Goal: Task Accomplishment & Management: Manage account settings

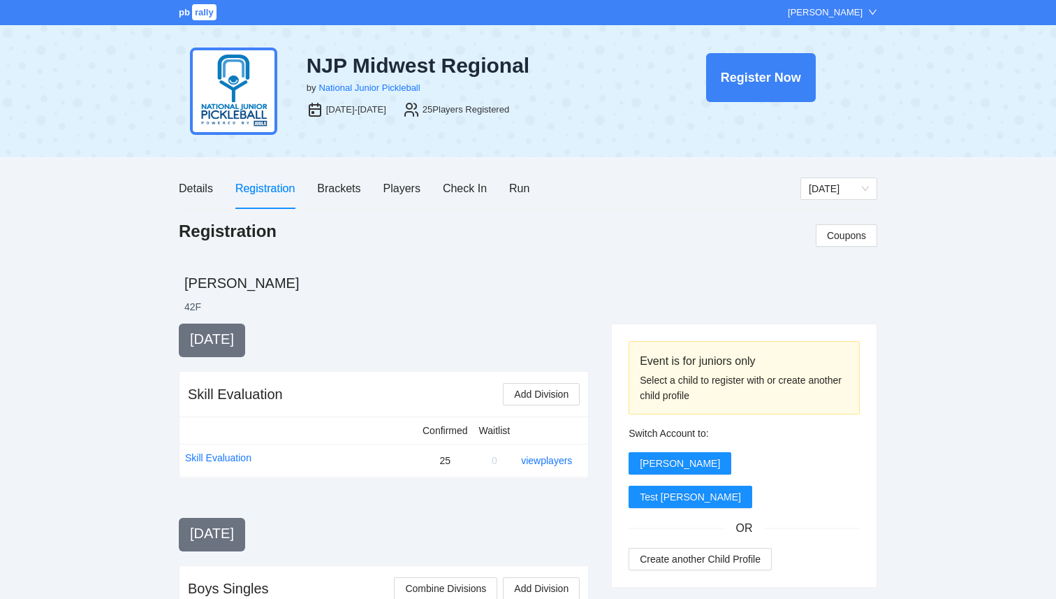
click at [201, 14] on span "rally" at bounding box center [204, 12] width 24 height 16
click at [201, 15] on span "rally" at bounding box center [204, 12] width 24 height 16
click at [203, 11] on span "rally" at bounding box center [204, 12] width 24 height 16
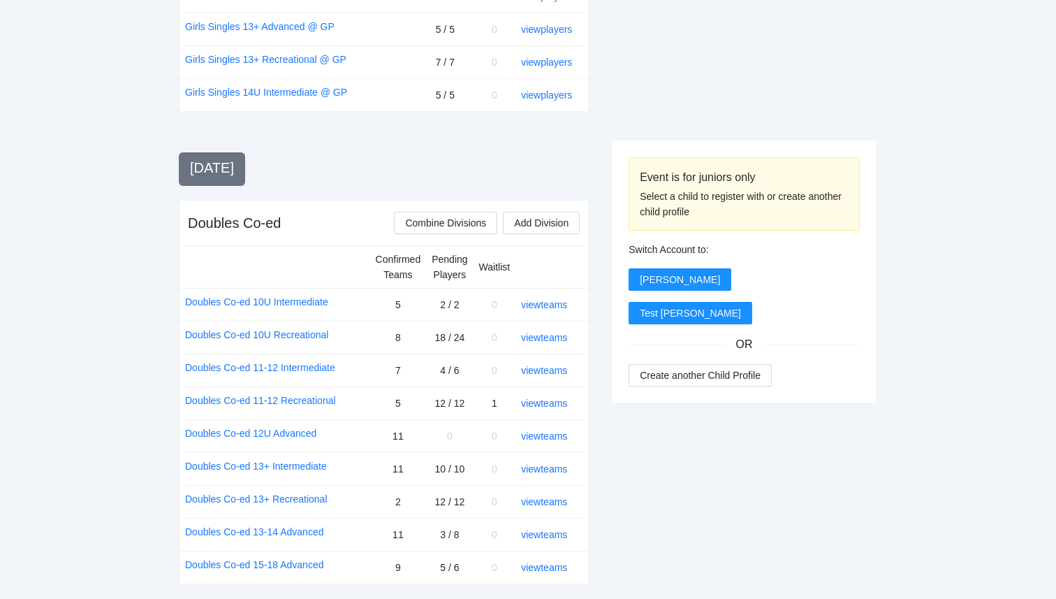
scroll to position [1687, 0]
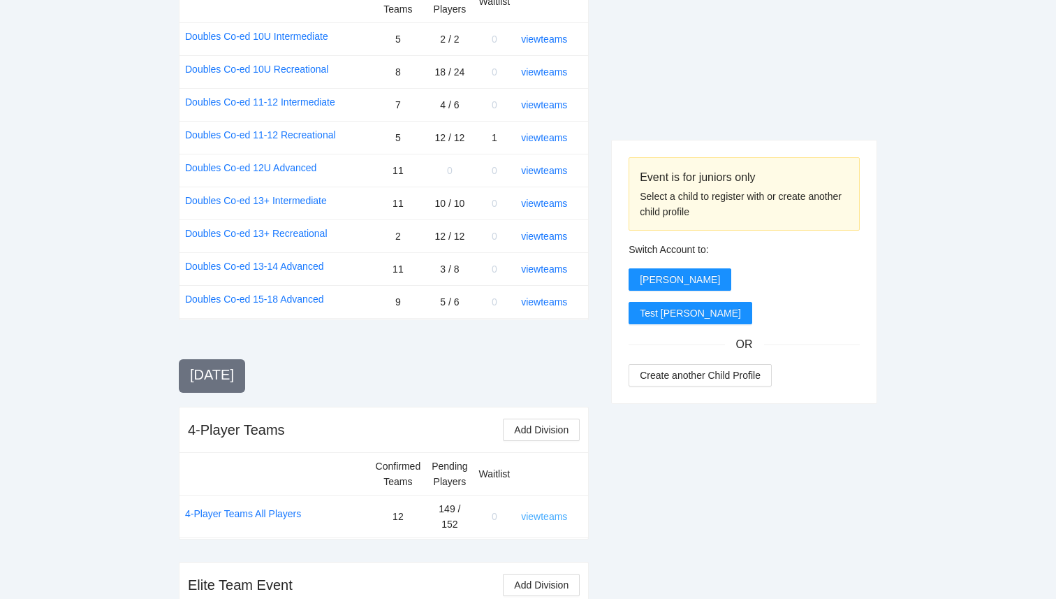
click at [539, 511] on link "view teams" at bounding box center [544, 516] width 46 height 11
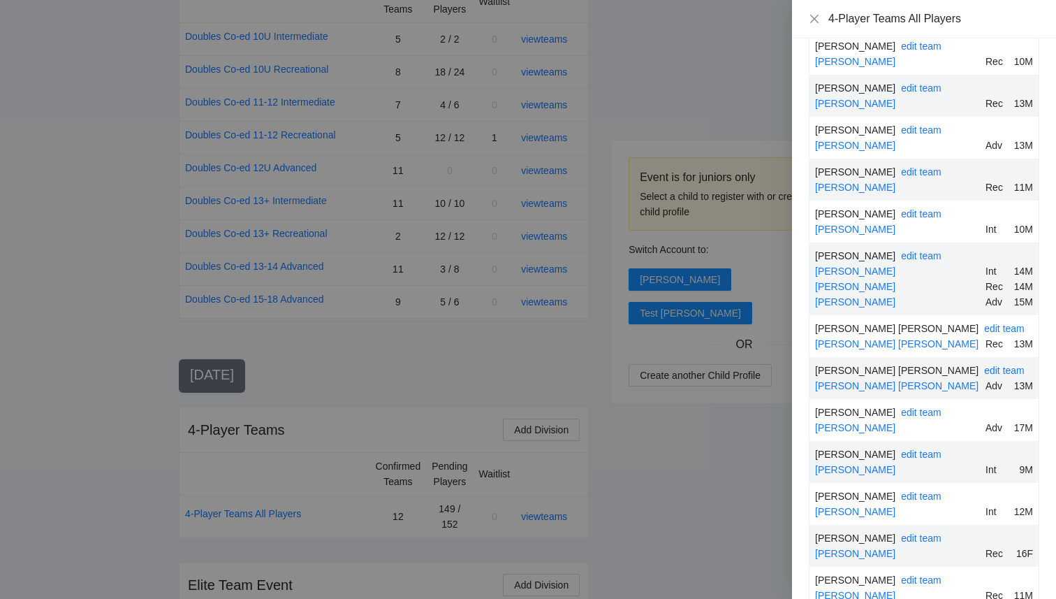
scroll to position [3927, 0]
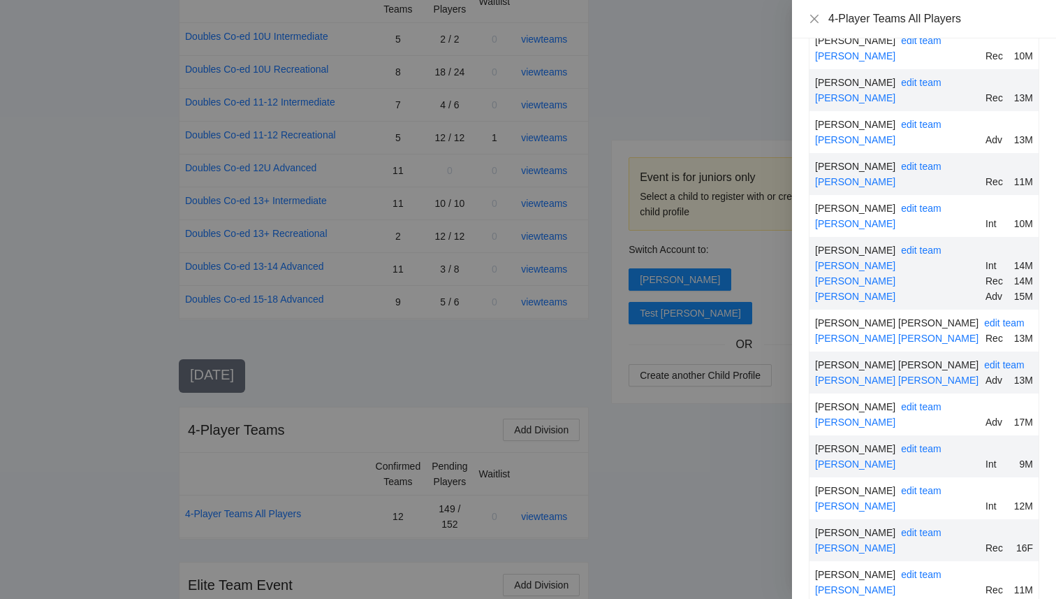
click at [915, 242] on div "edit team" at bounding box center [921, 249] width 41 height 15
click at [915, 245] on link "edit team" at bounding box center [921, 250] width 41 height 11
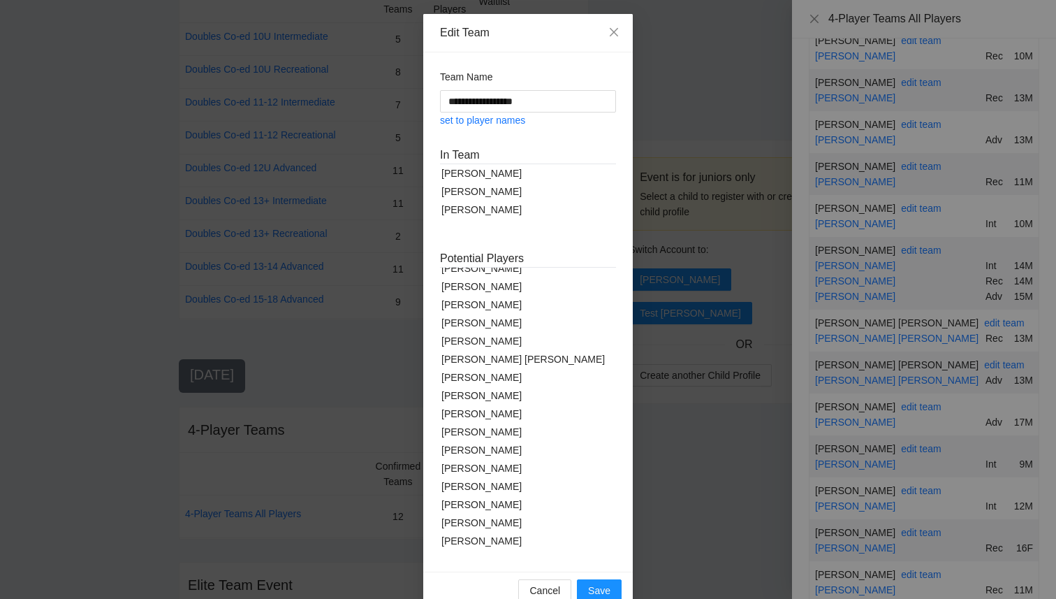
scroll to position [1851, 0]
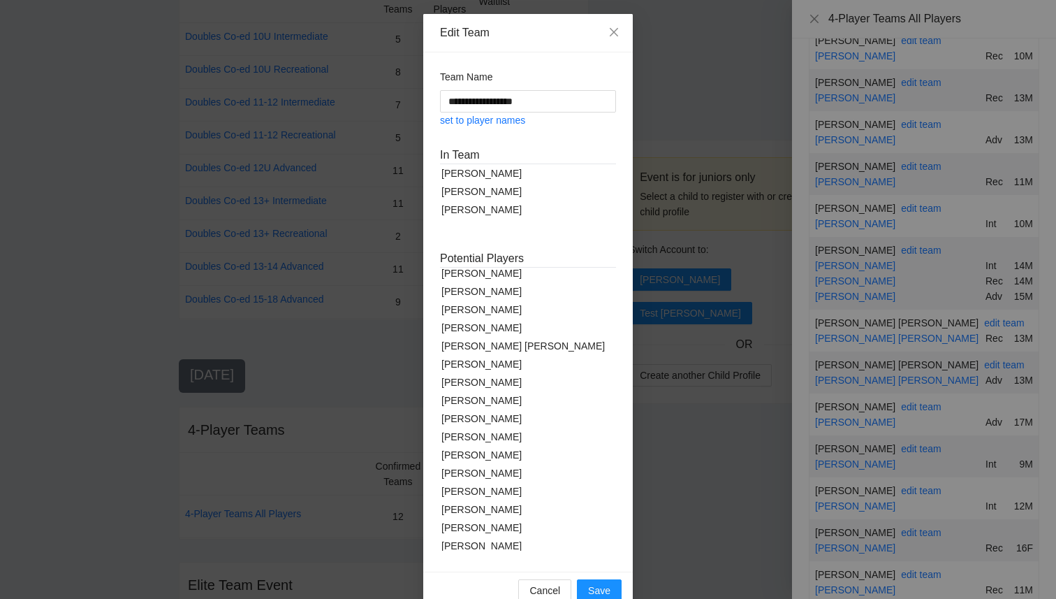
click at [498, 446] on div "Michael Fermin" at bounding box center [528, 455] width 176 height 18
click at [510, 122] on link "set to player names" at bounding box center [482, 120] width 85 height 11
type input "**********"
click at [602, 593] on span "Save" at bounding box center [599, 593] width 22 height 15
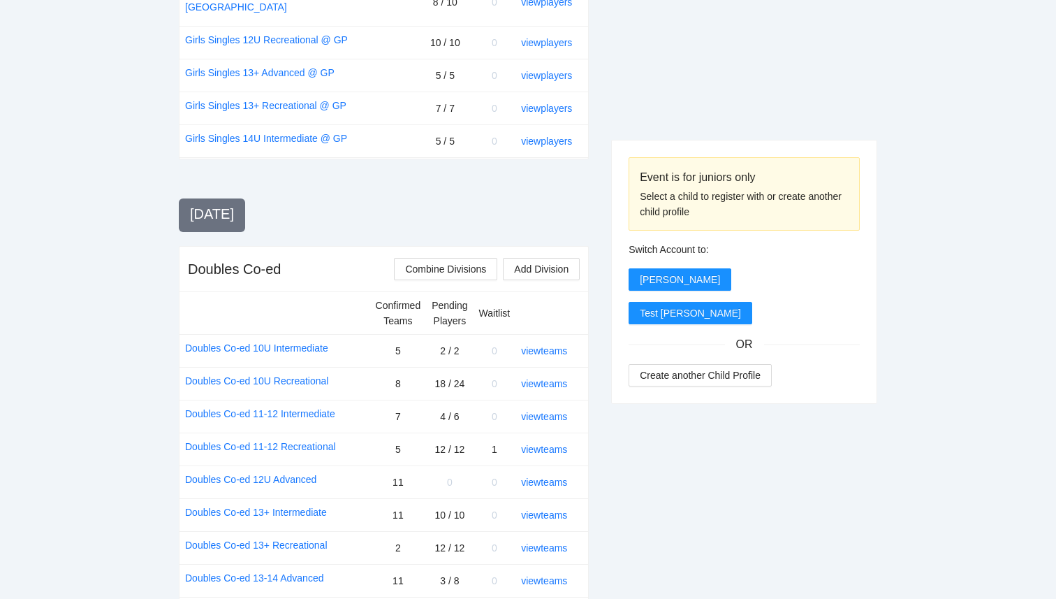
scroll to position [1344, 0]
